Goal: Transaction & Acquisition: Book appointment/travel/reservation

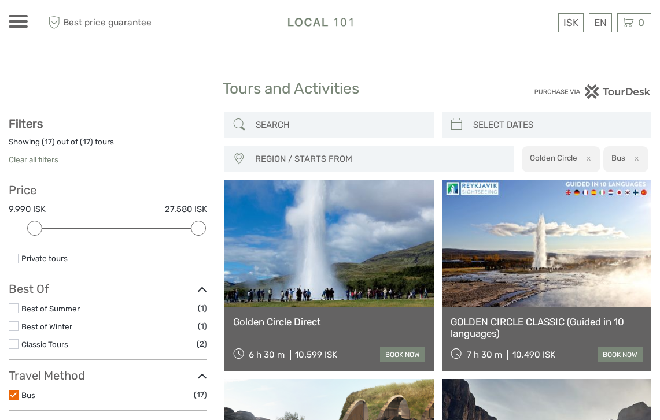
select select
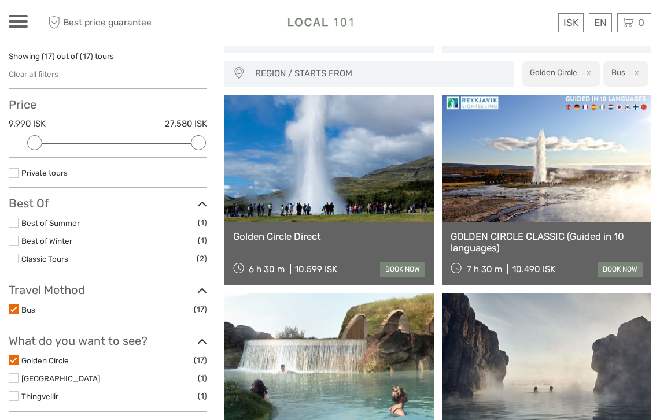
scroll to position [93, 0]
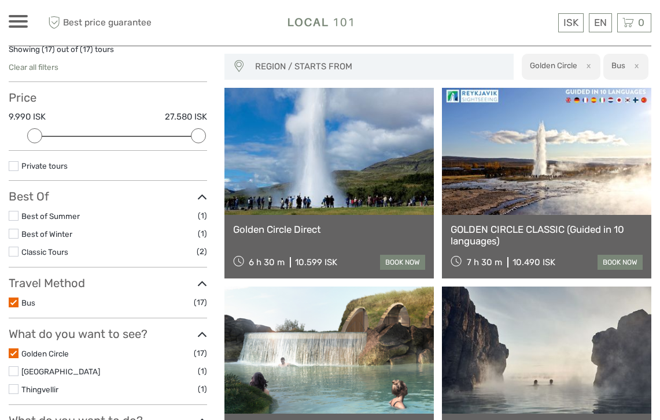
click at [319, 229] on link "Golden Circle Direct" at bounding box center [329, 230] width 192 height 12
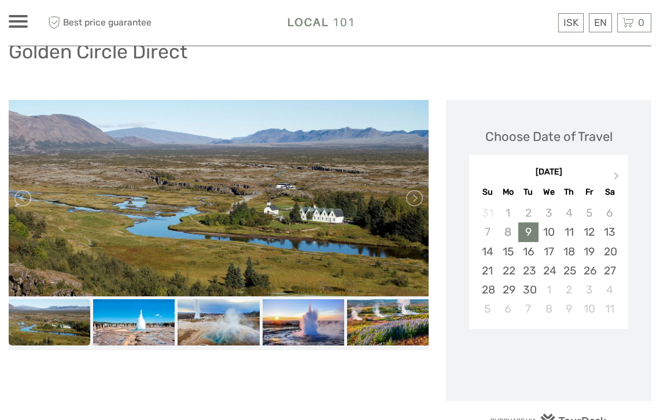
scroll to position [110, 0]
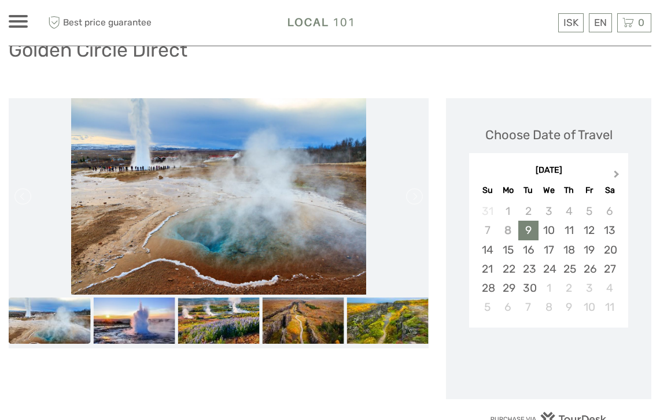
click at [616, 175] on span "Next Month" at bounding box center [616, 176] width 0 height 17
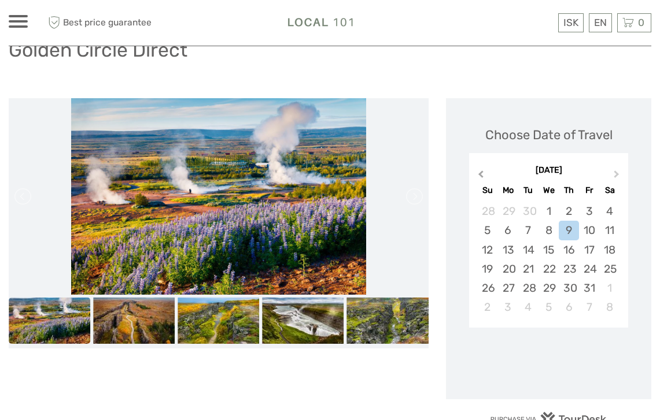
click at [481, 171] on span "Previous Month" at bounding box center [481, 176] width 0 height 17
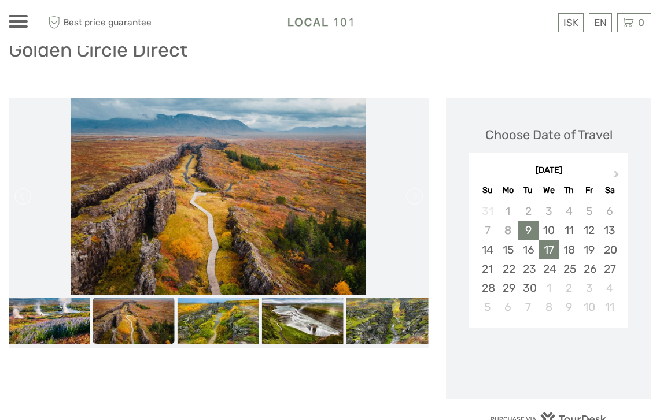
click at [546, 247] on div "17" at bounding box center [548, 250] width 20 height 19
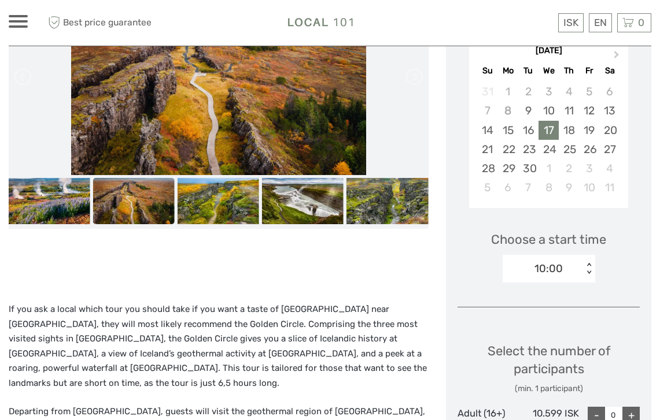
scroll to position [230, 0]
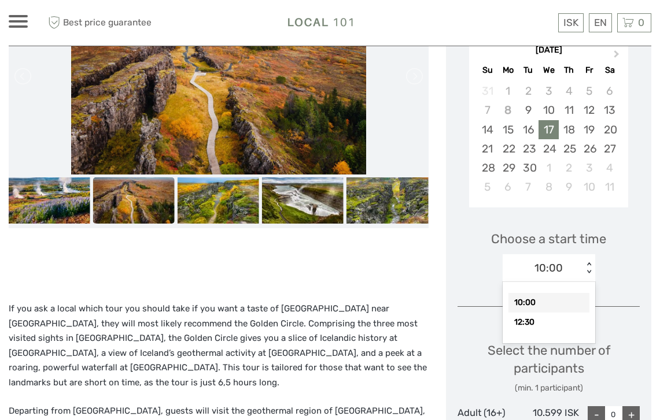
click at [589, 269] on div "< >" at bounding box center [588, 269] width 10 height 12
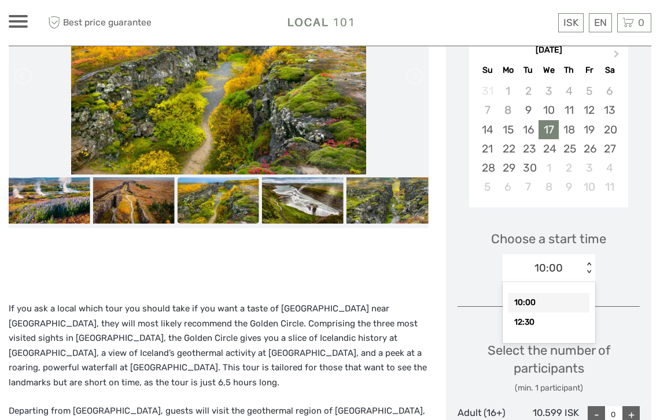
click at [589, 263] on div "< >" at bounding box center [588, 269] width 10 height 12
click at [588, 267] on div "< >" at bounding box center [588, 269] width 10 height 12
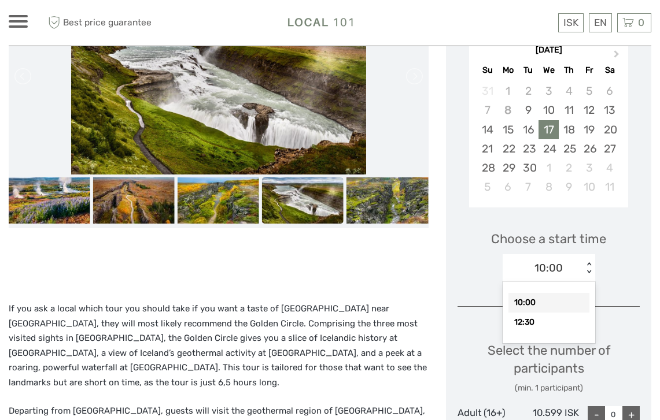
click at [538, 301] on div "10:00" at bounding box center [548, 303] width 81 height 20
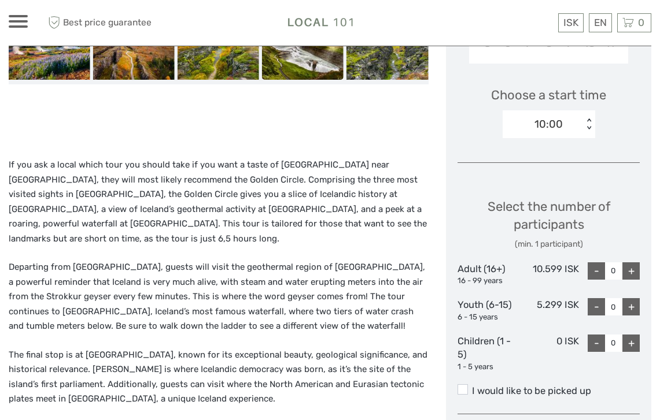
scroll to position [375, 0]
click at [631, 265] on div "+" at bounding box center [630, 270] width 17 height 17
type input "2"
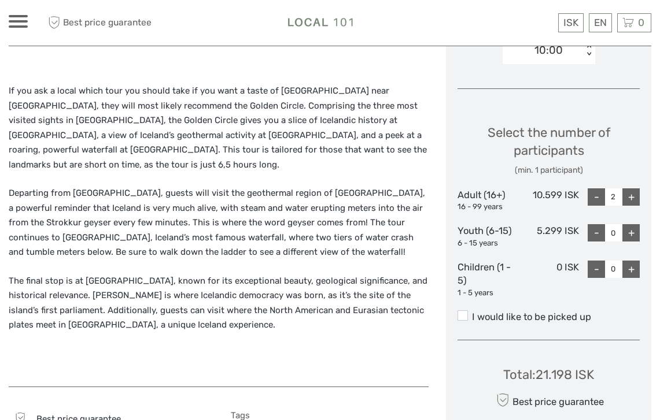
scroll to position [452, 0]
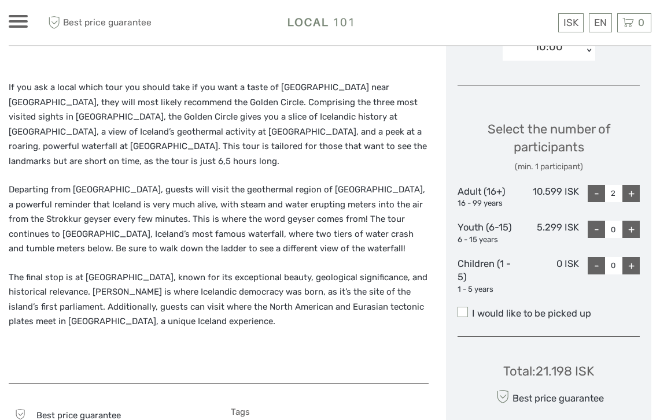
click at [462, 307] on span at bounding box center [462, 312] width 10 height 10
click at [472, 309] on input "I would like to be picked up" at bounding box center [472, 309] width 0 height 0
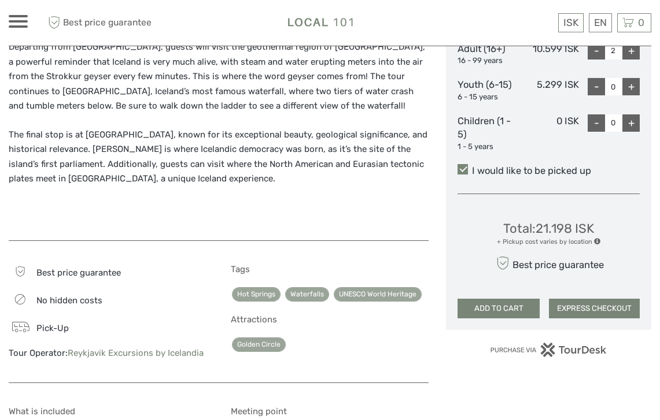
scroll to position [596, 0]
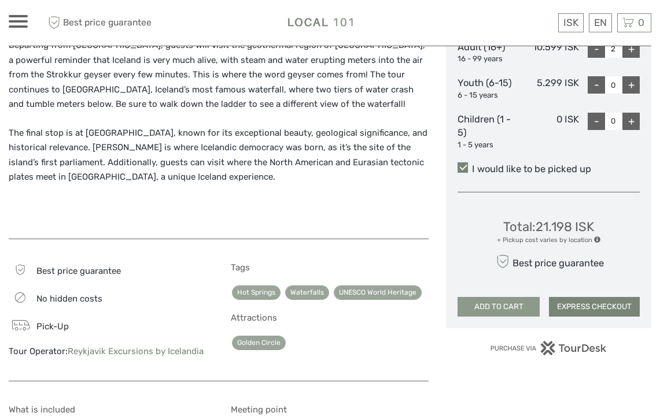
click at [499, 297] on button "ADD TO CART" at bounding box center [498, 307] width 82 height 20
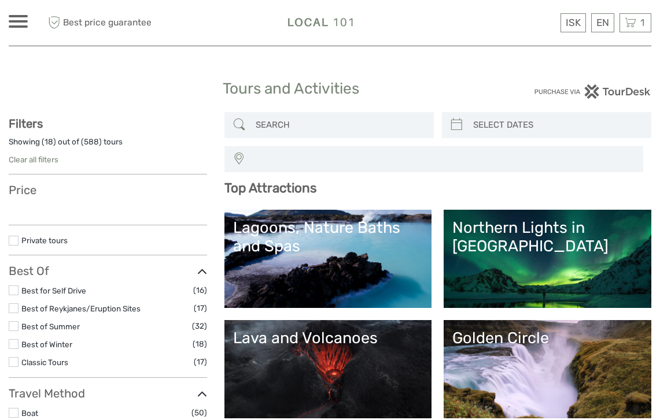
select select
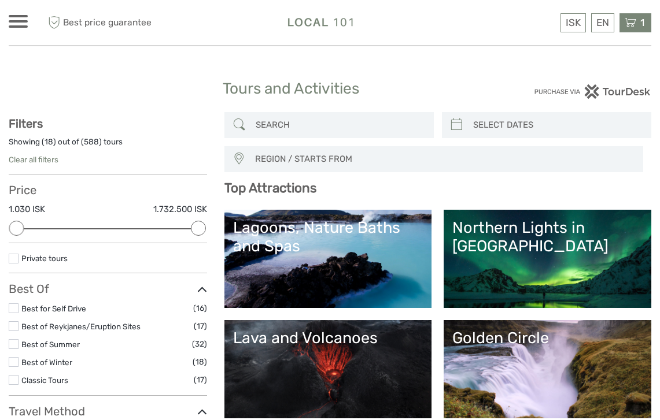
click at [631, 24] on icon at bounding box center [631, 23] width 12 height 14
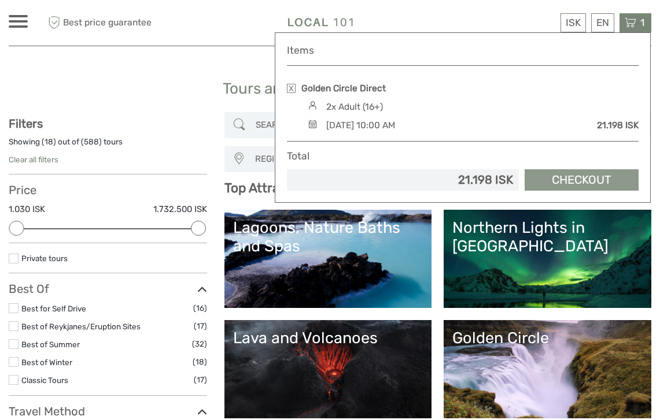
click at [586, 177] on link "Checkout" at bounding box center [581, 179] width 114 height 21
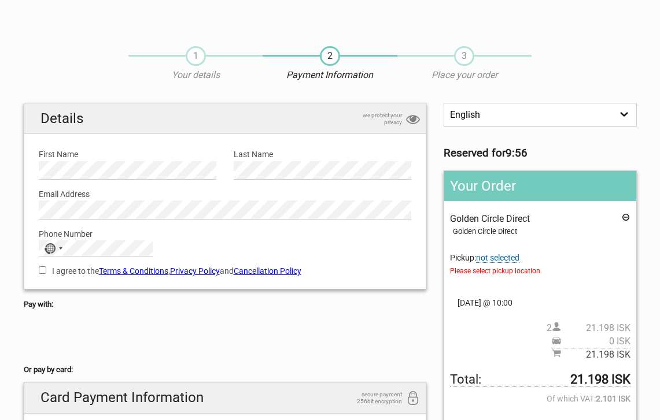
click at [486, 269] on span "Please select pickup location." at bounding box center [540, 271] width 180 height 13
click at [497, 256] on span "not selected" at bounding box center [497, 258] width 43 height 10
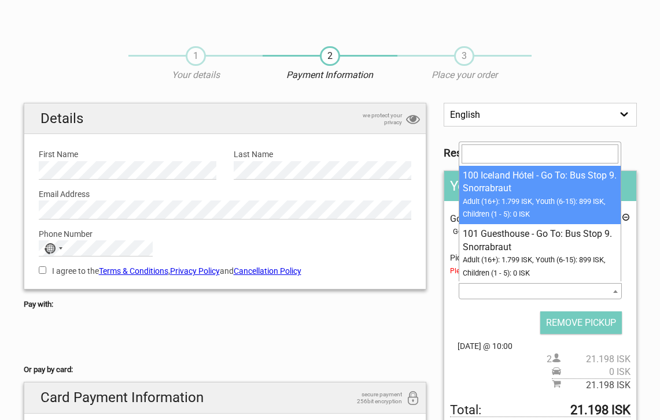
click at [615, 290] on b at bounding box center [615, 291] width 5 height 3
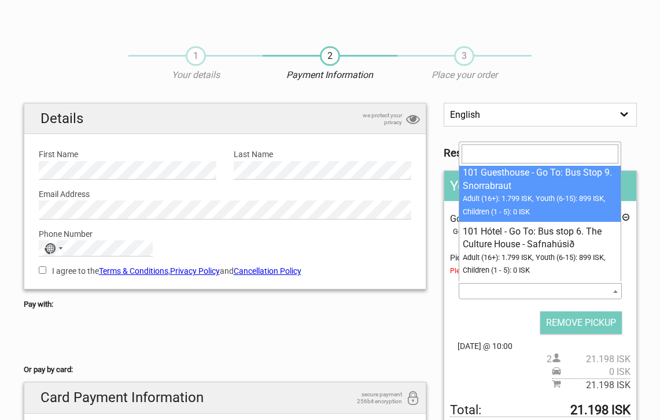
scroll to position [70, 0]
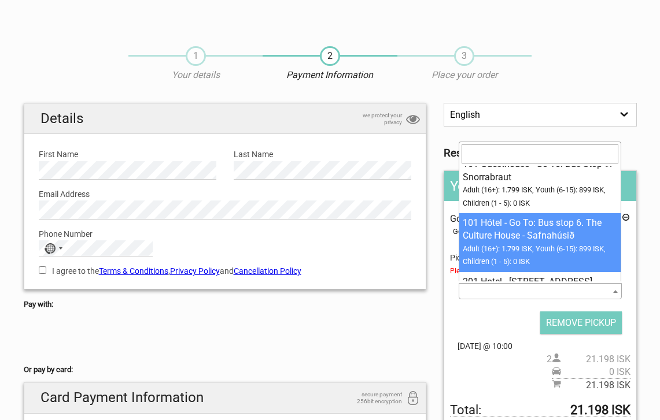
select select "1093072"
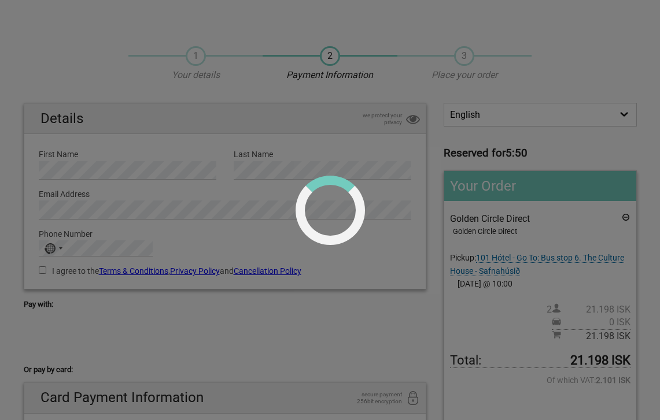
scroll to position [0, 0]
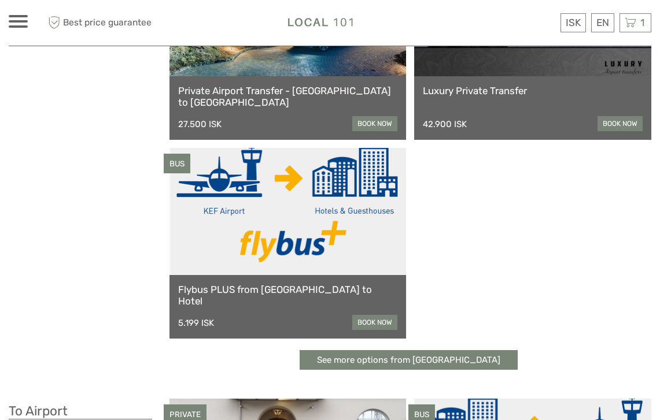
scroll to position [189, 0]
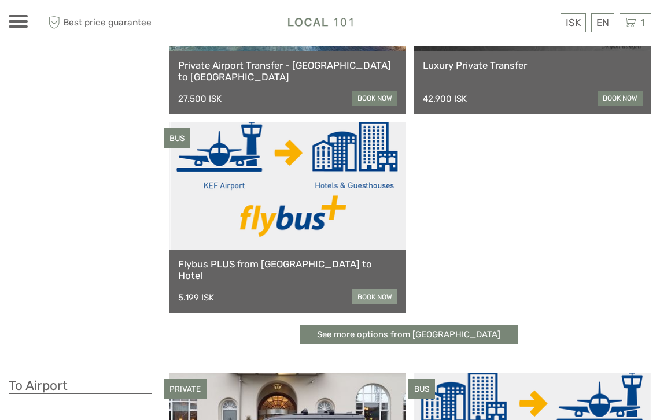
click at [372, 295] on link "book now" at bounding box center [374, 297] width 45 height 15
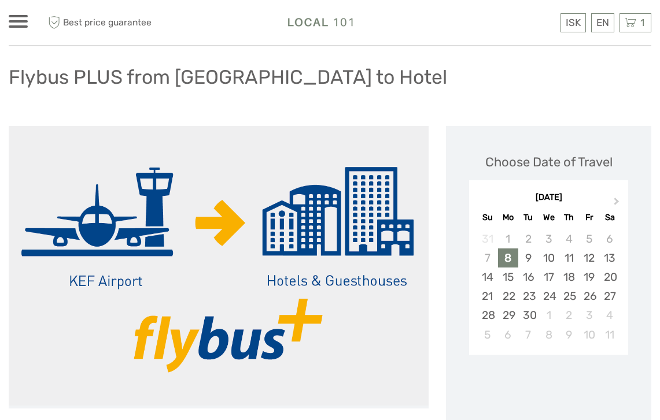
scroll to position [77, 0]
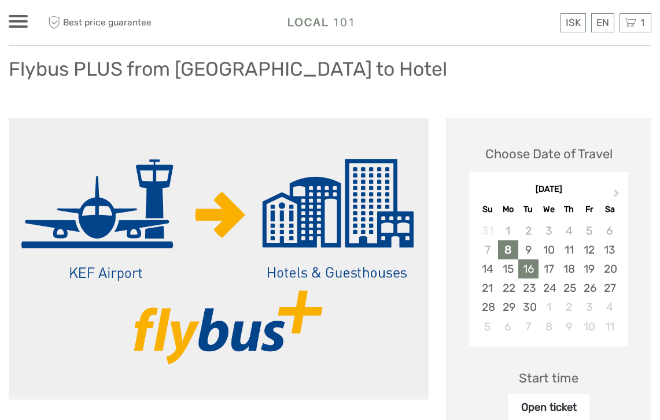
click at [530, 268] on div "16" at bounding box center [528, 269] width 20 height 19
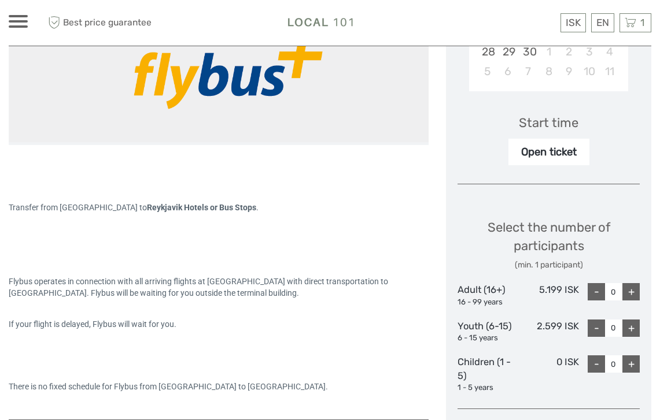
scroll to position [333, 0]
click at [632, 286] on div "+" at bounding box center [630, 291] width 17 height 17
type input "2"
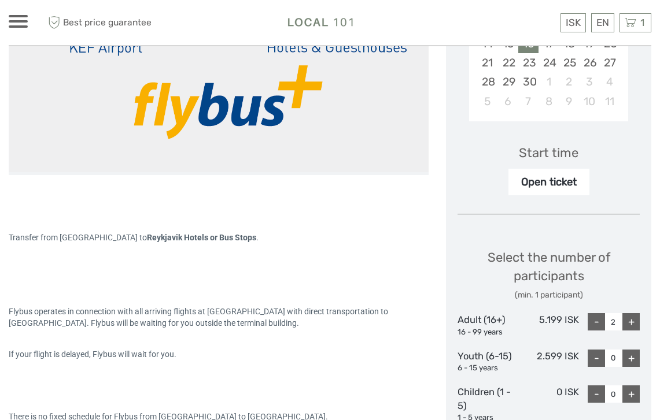
scroll to position [297, 0]
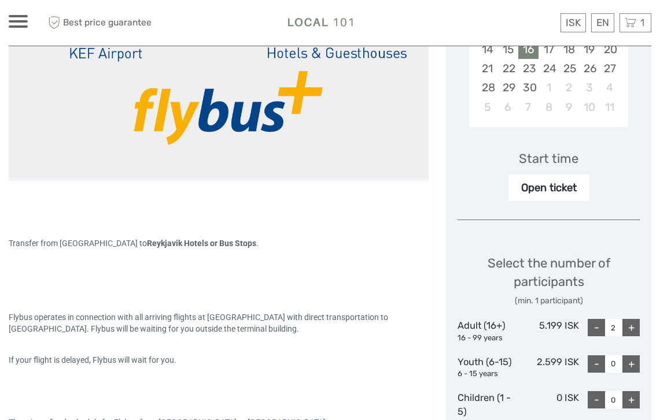
click at [545, 187] on div "Open ticket" at bounding box center [548, 188] width 81 height 27
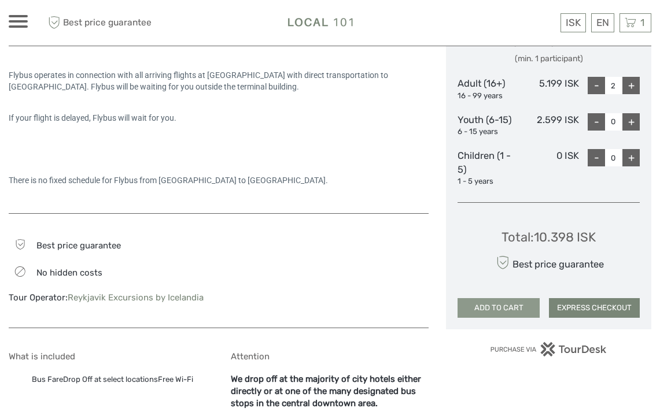
scroll to position [540, 0]
click at [504, 300] on button "ADD TO CART" at bounding box center [498, 308] width 82 height 20
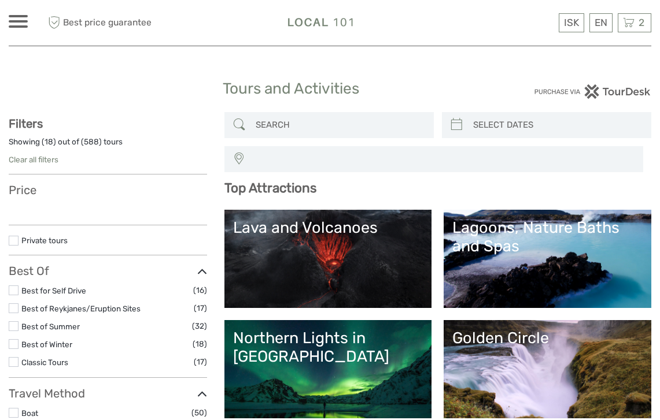
select select
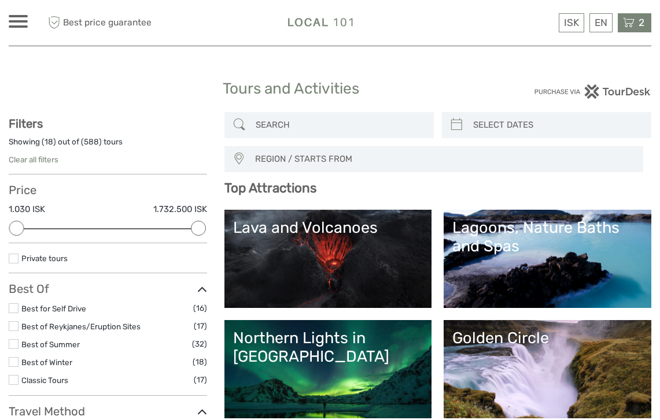
click at [630, 22] on icon at bounding box center [629, 23] width 12 height 14
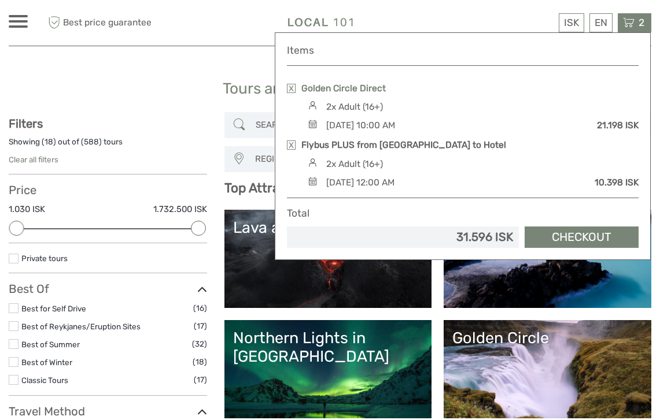
click at [339, 86] on link "Golden Circle Direct" at bounding box center [343, 88] width 84 height 13
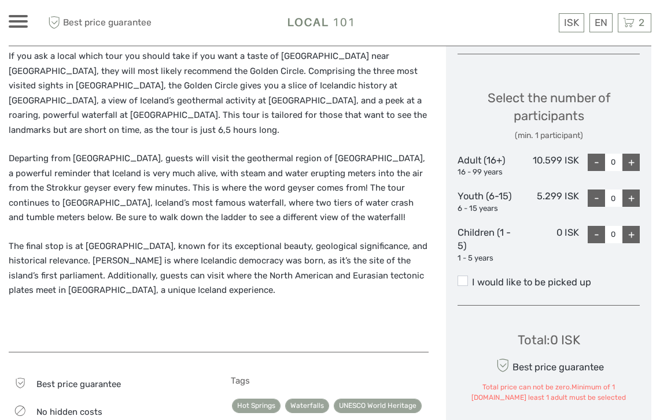
scroll to position [481, 0]
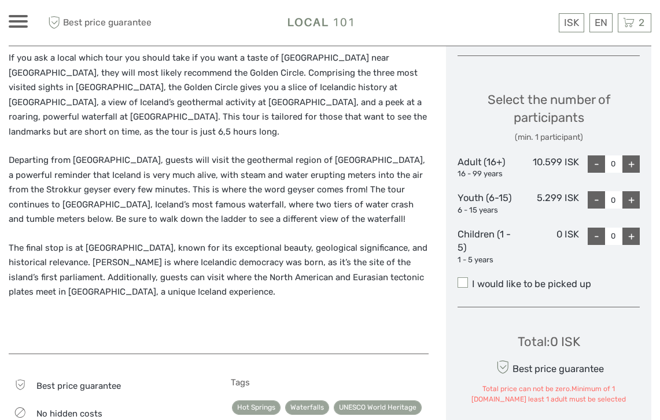
click at [465, 278] on span at bounding box center [462, 283] width 10 height 10
click at [472, 280] on input "I would like to be picked up" at bounding box center [472, 280] width 0 height 0
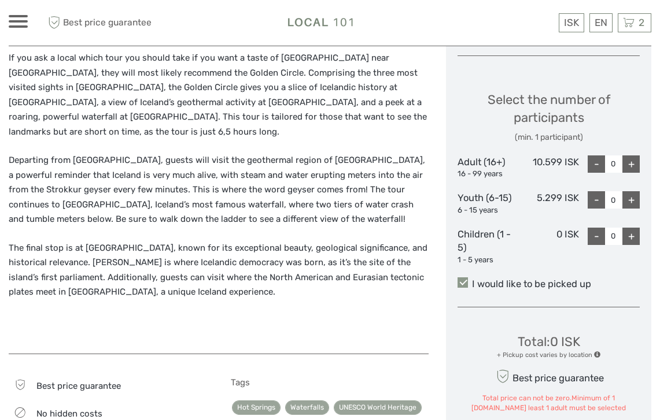
click at [465, 278] on span at bounding box center [462, 283] width 10 height 10
click at [472, 280] on input "I would like to be picked up" at bounding box center [472, 280] width 0 height 0
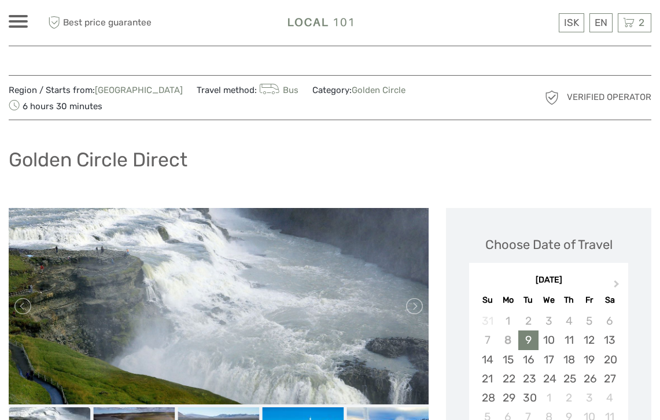
scroll to position [0, 0]
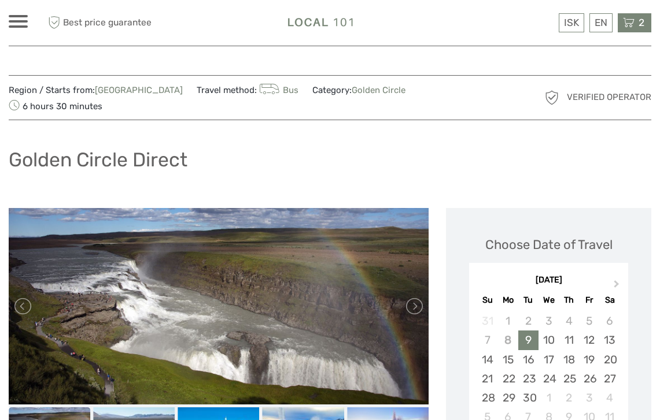
click at [633, 23] on icon at bounding box center [629, 23] width 12 height 14
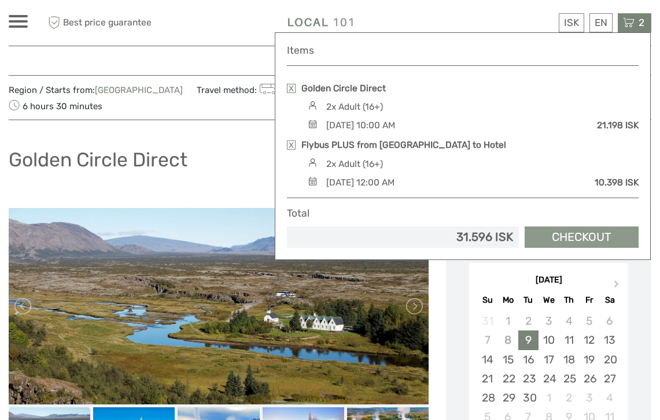
click at [582, 232] on link "Checkout" at bounding box center [581, 237] width 114 height 21
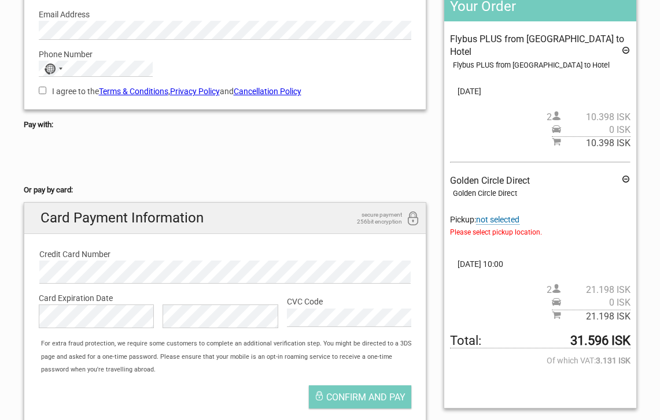
scroll to position [180, 0]
click at [508, 226] on span "Please select pickup location." at bounding box center [540, 232] width 180 height 13
click at [492, 215] on span "not selected" at bounding box center [497, 220] width 43 height 10
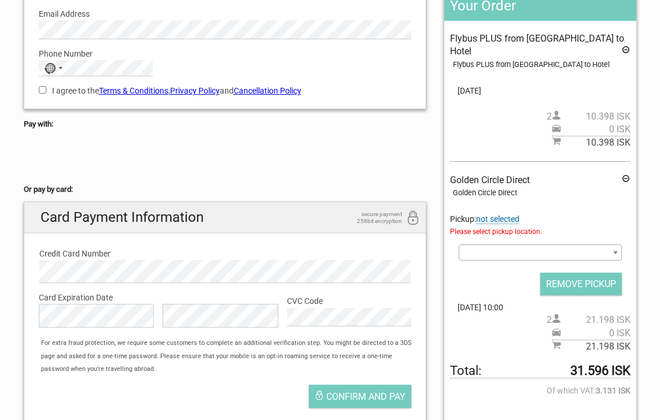
click at [614, 252] on b at bounding box center [615, 253] width 5 height 3
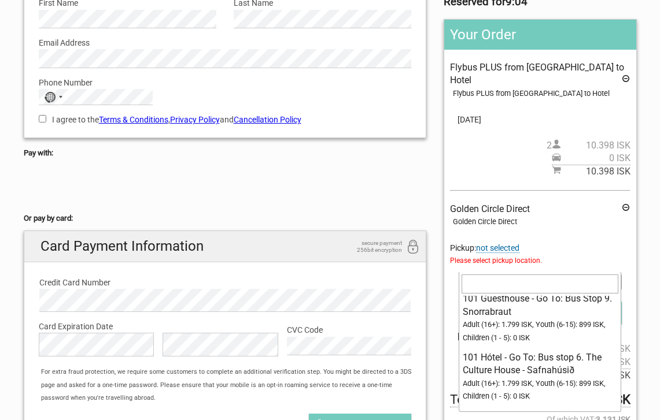
scroll to position [67, 0]
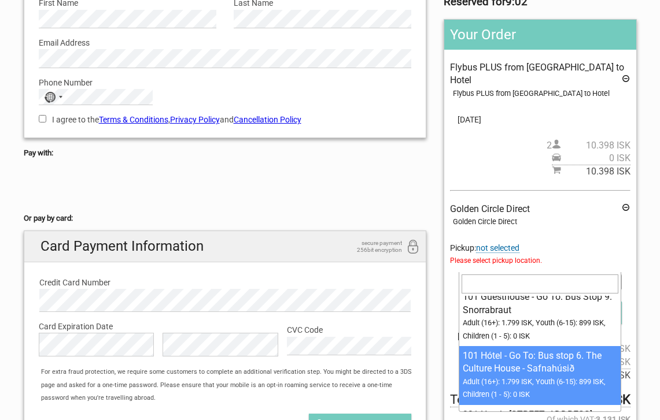
select select "1093072"
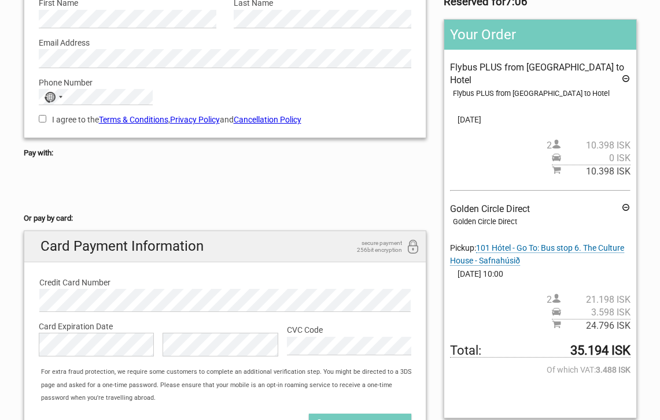
click at [557, 243] on span "101 Hótel - Go To: Bus stop 6. The Culture House - Safnahúsið" at bounding box center [537, 254] width 174 height 23
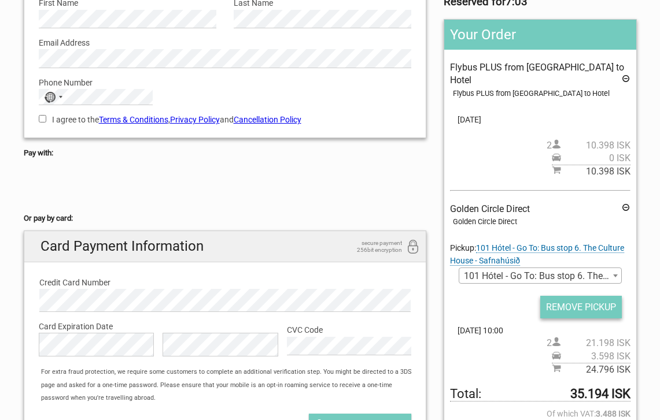
click at [599, 296] on input "REMOVE PICKUP" at bounding box center [581, 307] width 82 height 23
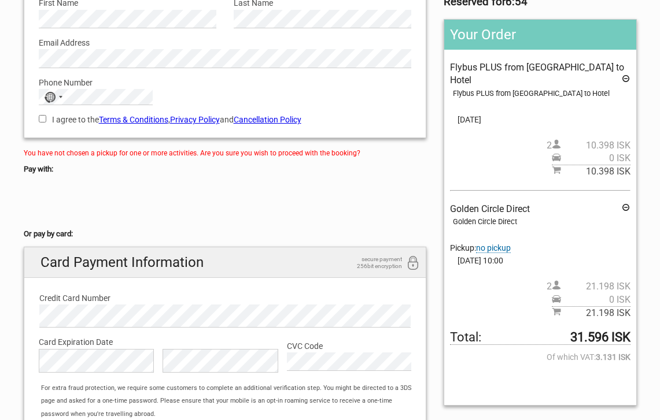
click at [500, 243] on span "no pickup" at bounding box center [493, 248] width 35 height 10
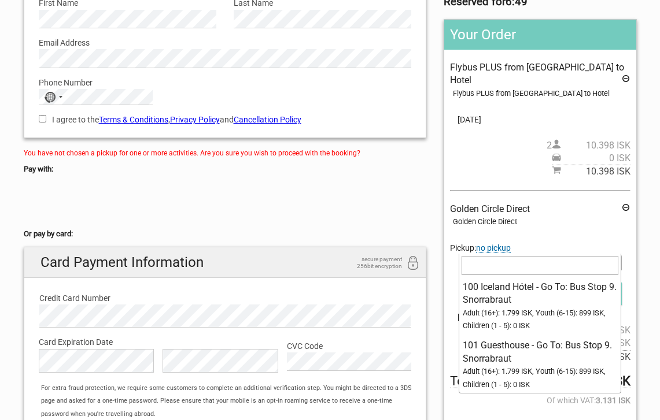
click at [616, 255] on span at bounding box center [615, 262] width 12 height 15
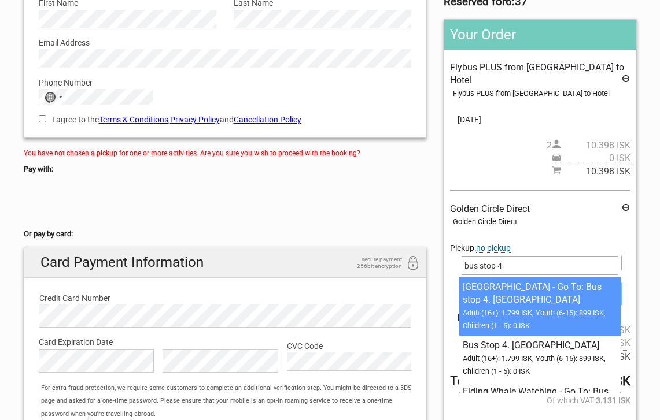
type input "bus stop 4"
select select "1273358"
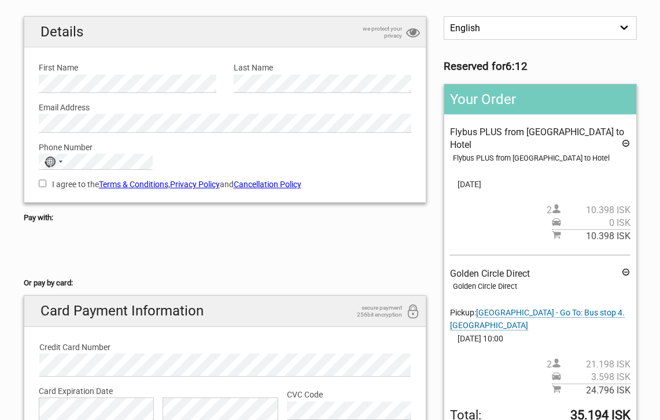
scroll to position [83, 0]
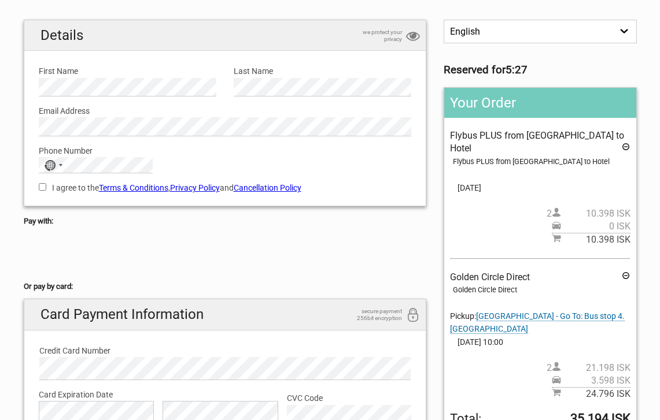
type input "+"
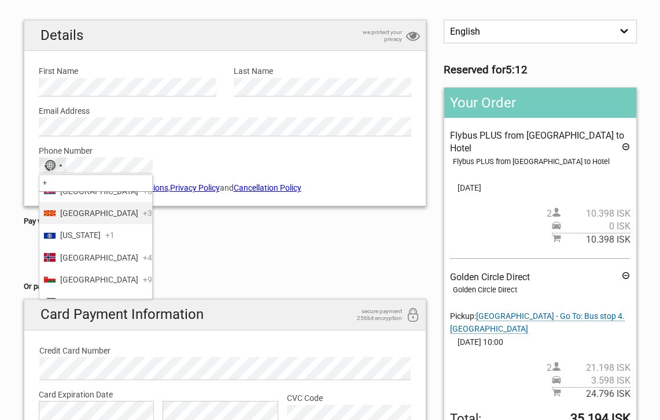
scroll to position [3648, 0]
click at [72, 250] on span "[GEOGRAPHIC_DATA]" at bounding box center [99, 256] width 78 height 13
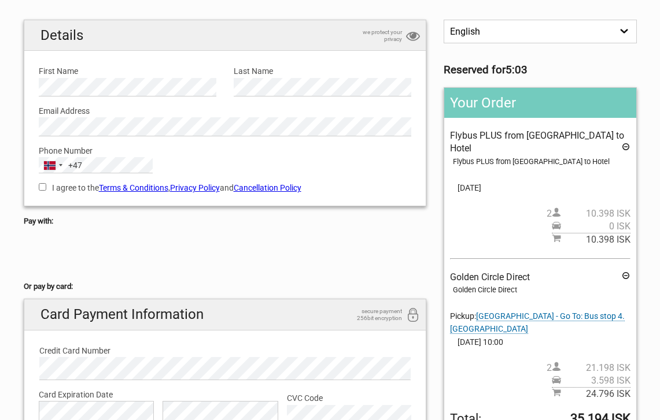
click at [41, 184] on input "I agree to the Terms & Conditions , Privacy Policy and Cancellation Policy" at bounding box center [43, 187] width 8 height 8
checkbox input "true"
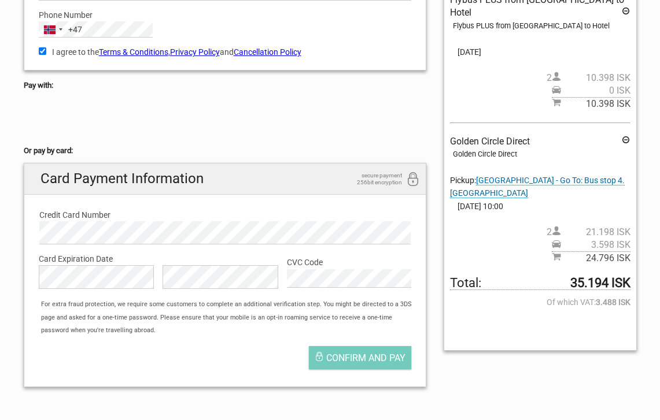
scroll to position [220, 0]
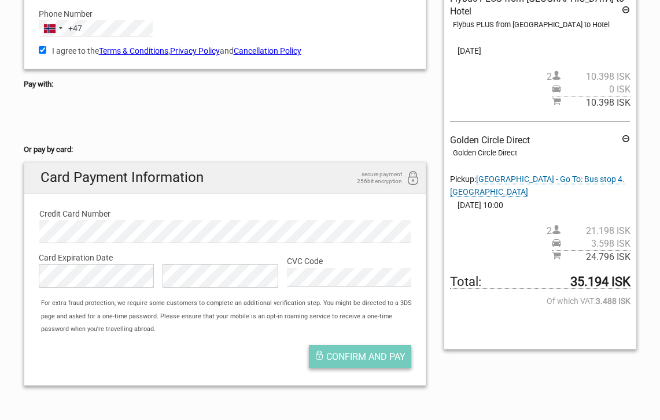
click at [362, 352] on span "Confirm and pay" at bounding box center [365, 357] width 79 height 11
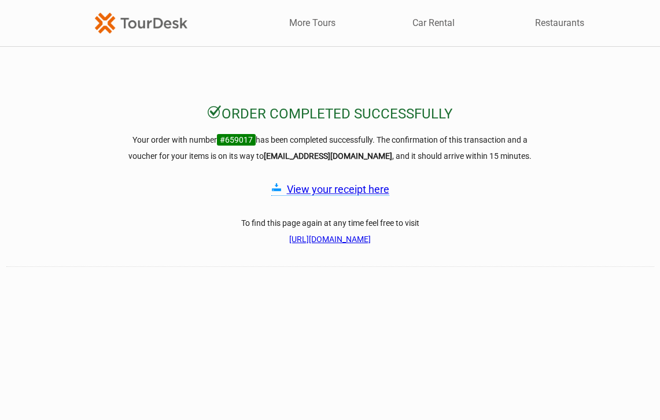
click at [340, 188] on link "View your receipt here" at bounding box center [338, 189] width 102 height 12
